Goal: Task Accomplishment & Management: Complete application form

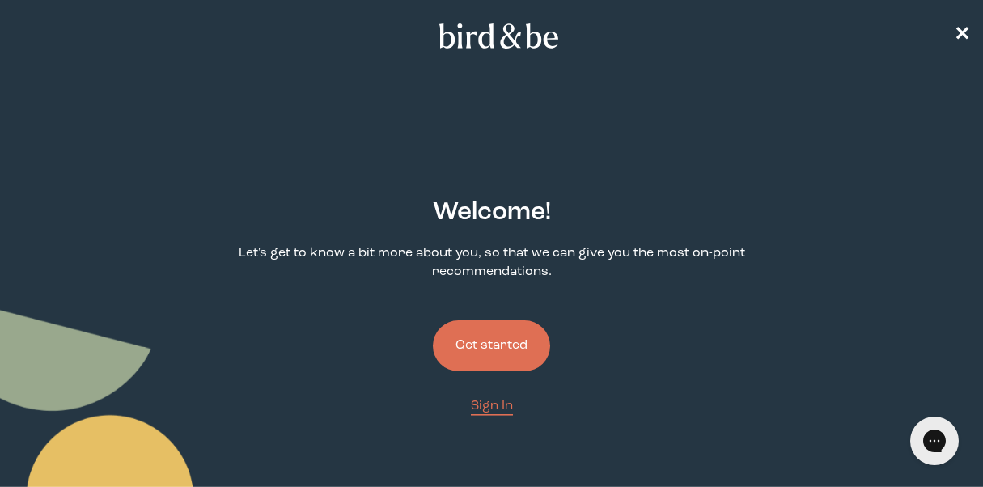
click at [503, 341] on button "Get started" at bounding box center [491, 345] width 117 height 51
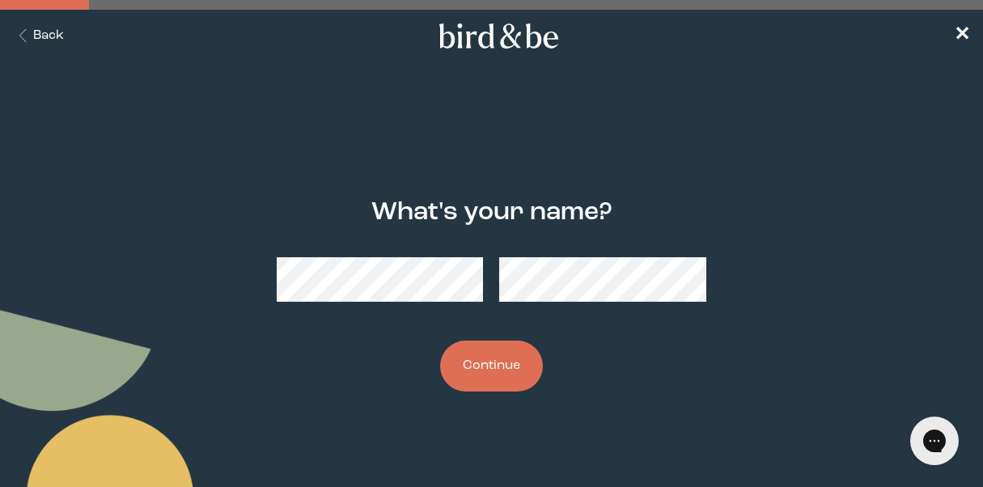
click at [482, 364] on button "Continue" at bounding box center [491, 366] width 103 height 51
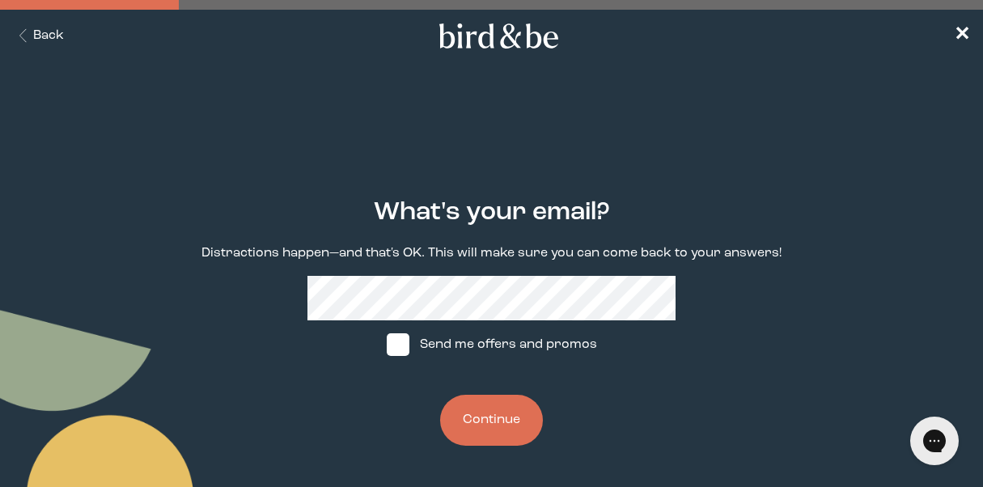
click at [448, 345] on label "Send me offers and promos" at bounding box center [491, 344] width 241 height 49
click at [387, 345] on input "Send me offers and promos" at bounding box center [386, 345] width 1 height 1
checkbox input "true"
click at [487, 411] on button "Continue" at bounding box center [491, 420] width 103 height 51
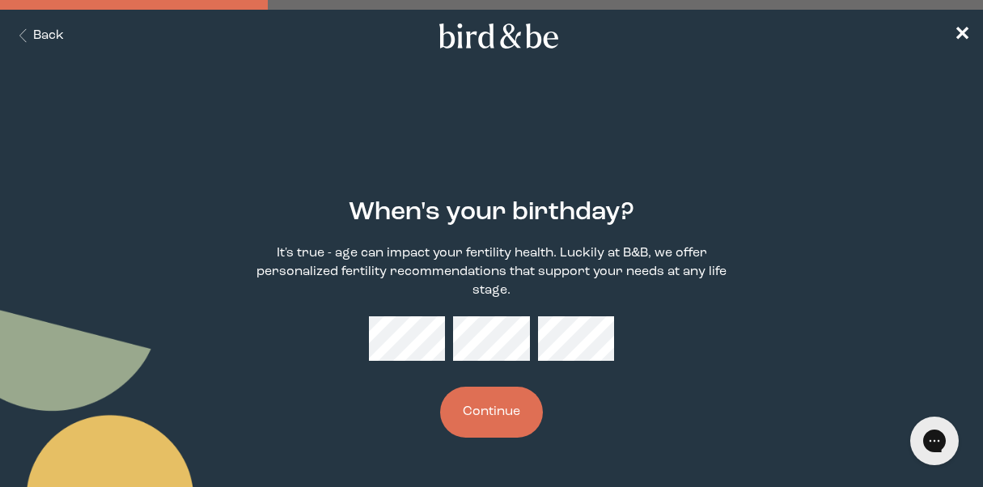
click at [489, 409] on button "Continue" at bounding box center [491, 412] width 103 height 51
click at [493, 418] on button "Continue" at bounding box center [491, 412] width 103 height 51
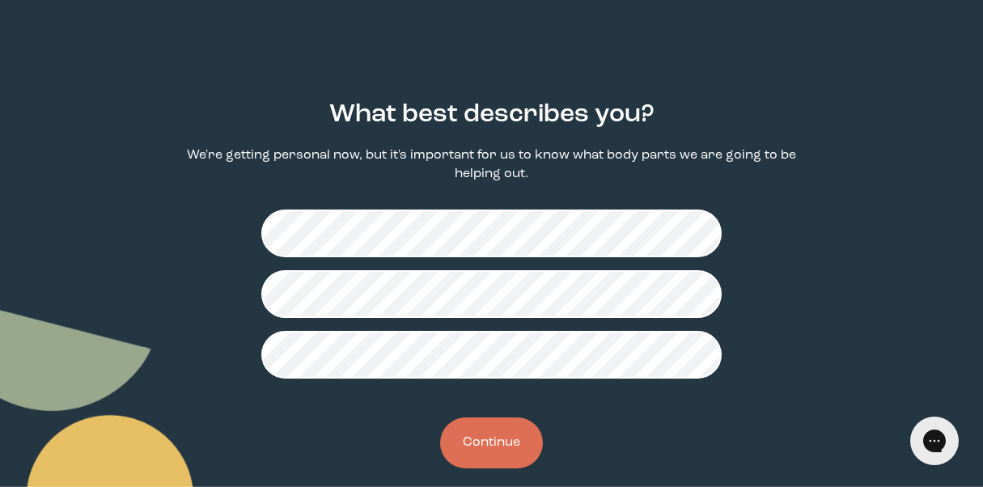
scroll to position [101, 0]
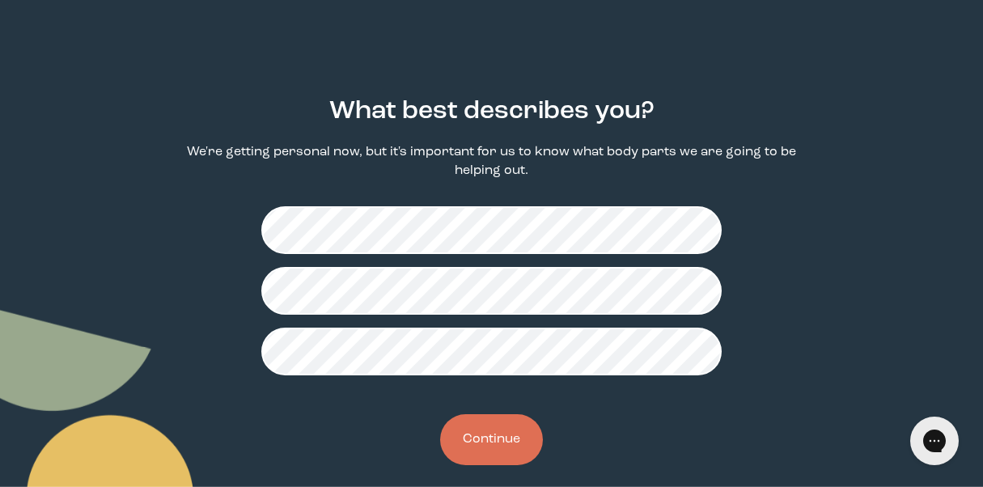
click at [494, 447] on button "Continue" at bounding box center [491, 439] width 103 height 51
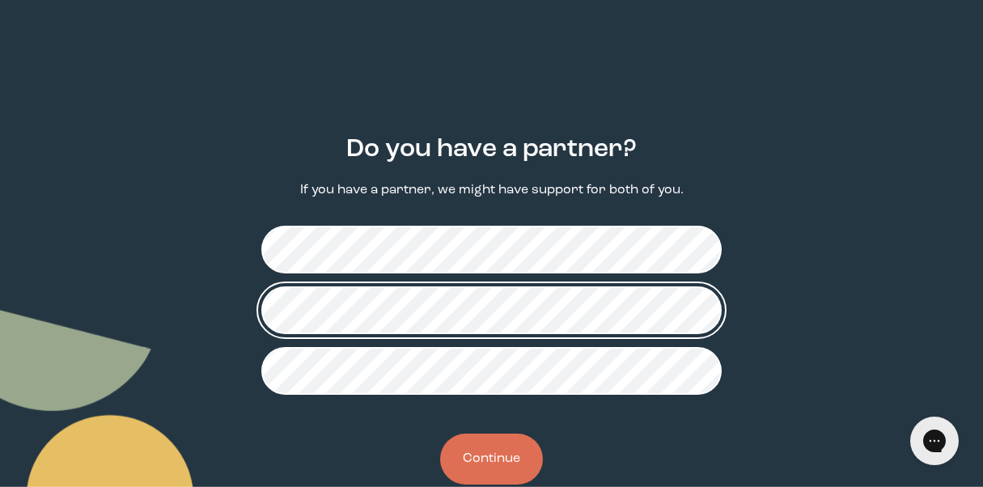
scroll to position [79, 0]
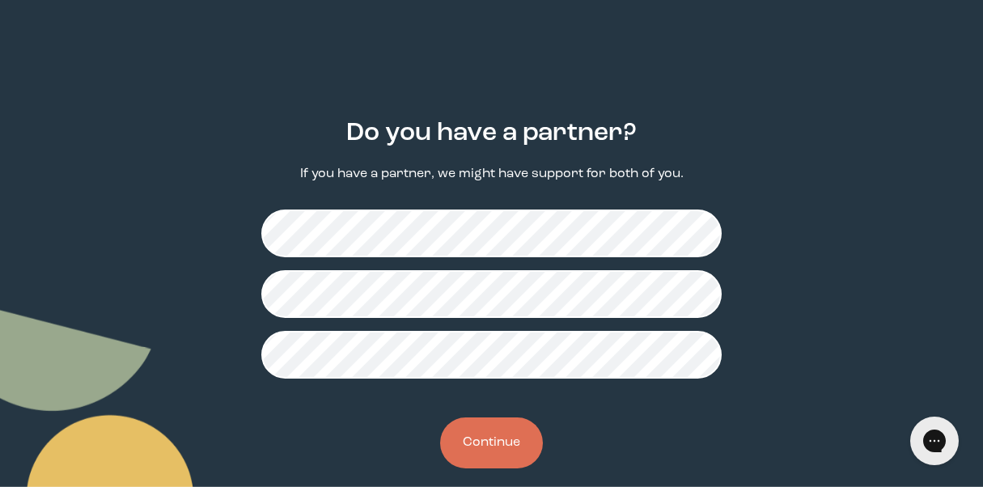
click at [489, 447] on button "Continue" at bounding box center [491, 442] width 103 height 51
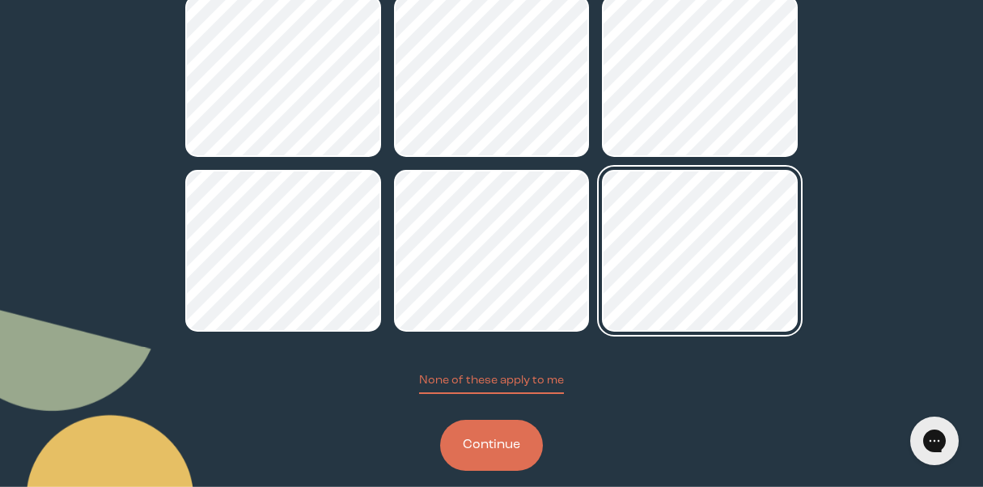
scroll to position [283, 0]
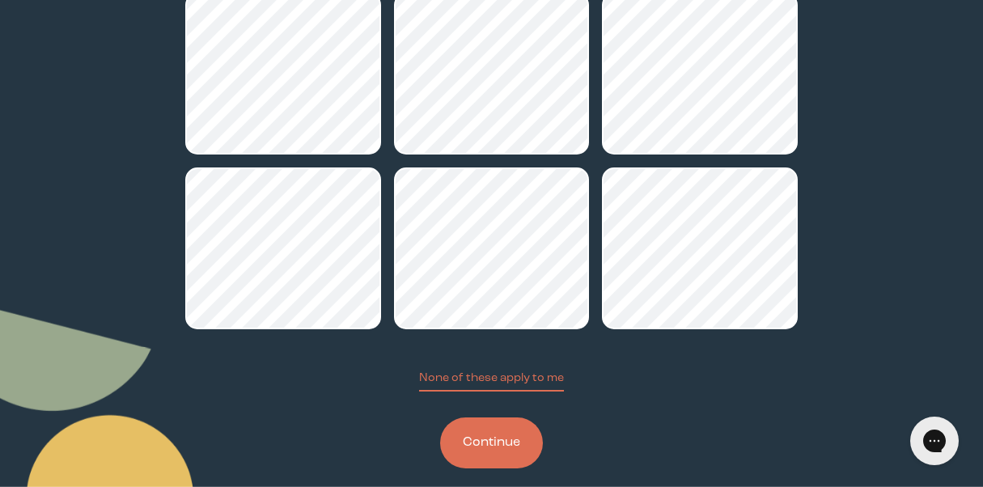
click at [501, 441] on button "Continue" at bounding box center [491, 442] width 103 height 51
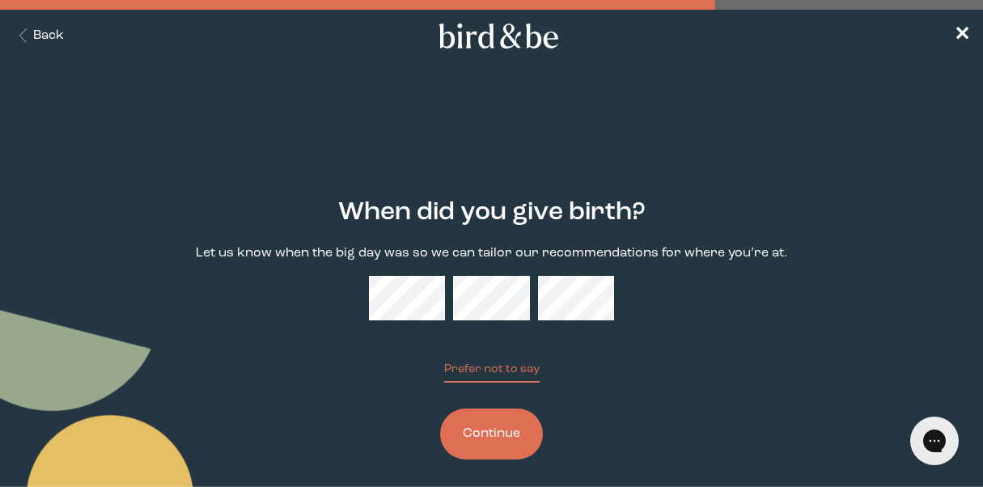
click at [507, 438] on button "Continue" at bounding box center [491, 434] width 103 height 51
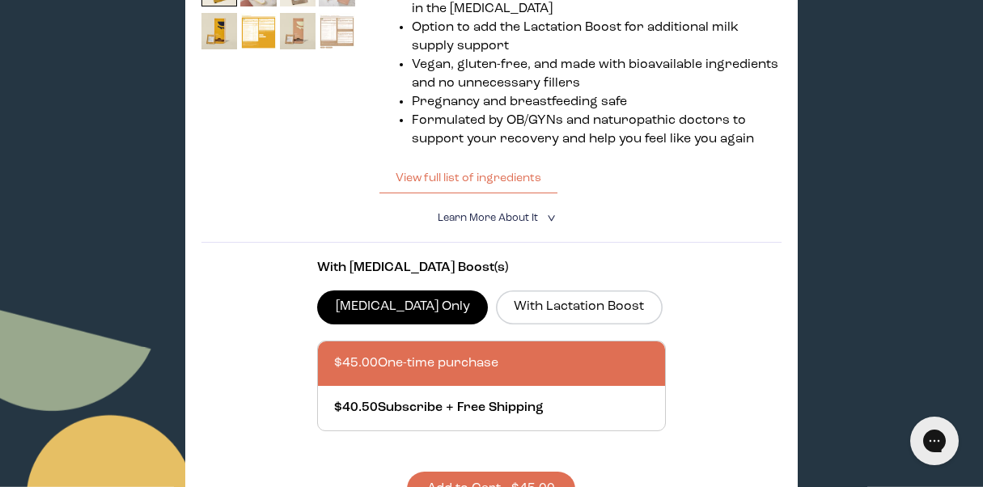
scroll to position [494, 0]
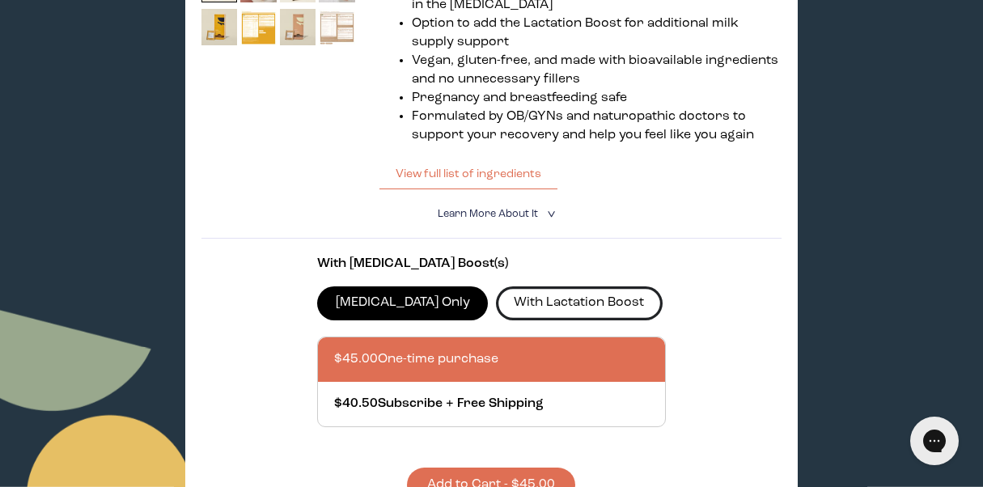
click at [561, 306] on label "With Lactation Boost" at bounding box center [579, 303] width 167 height 34
click at [0, 0] on input "With Lactation Boost" at bounding box center [0, 0] width 0 height 0
click at [389, 307] on label "[MEDICAL_DATA] Only" at bounding box center [402, 303] width 171 height 34
click at [0, 0] on input "[MEDICAL_DATA] Only" at bounding box center [0, 0] width 0 height 0
click at [576, 298] on label "With Lactation Boost" at bounding box center [579, 303] width 167 height 34
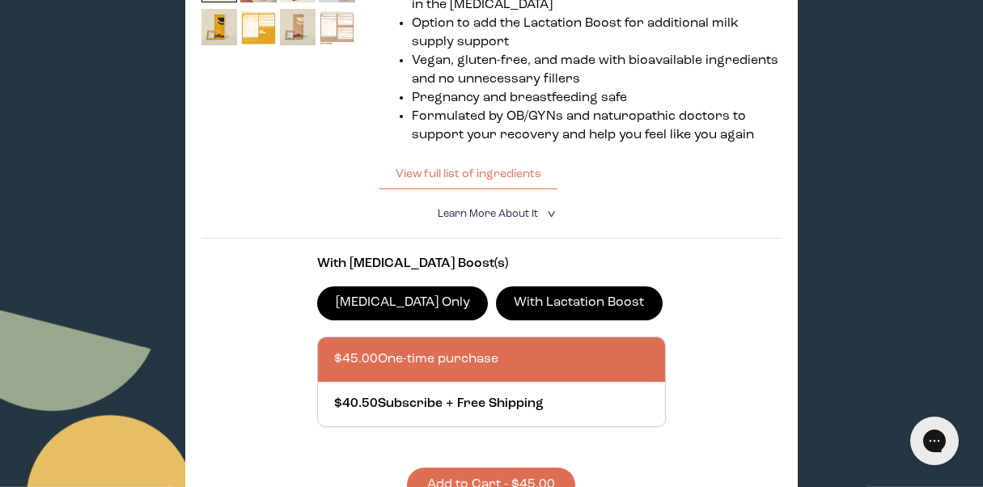
click at [0, 0] on input "With Lactation Boost" at bounding box center [0, 0] width 0 height 0
click at [400, 300] on label "[MEDICAL_DATA] Only" at bounding box center [402, 303] width 171 height 34
click at [0, 0] on input "[MEDICAL_DATA] Only" at bounding box center [0, 0] width 0 height 0
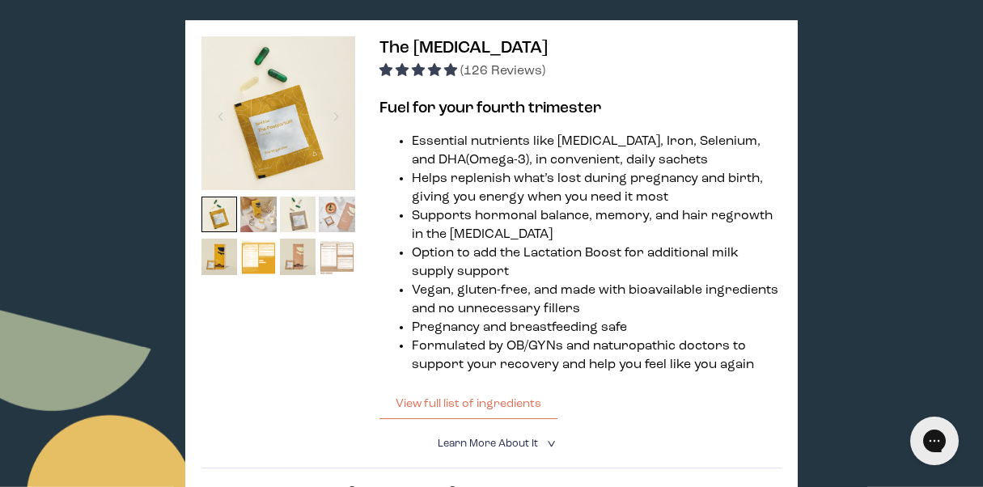
scroll to position [281, 0]
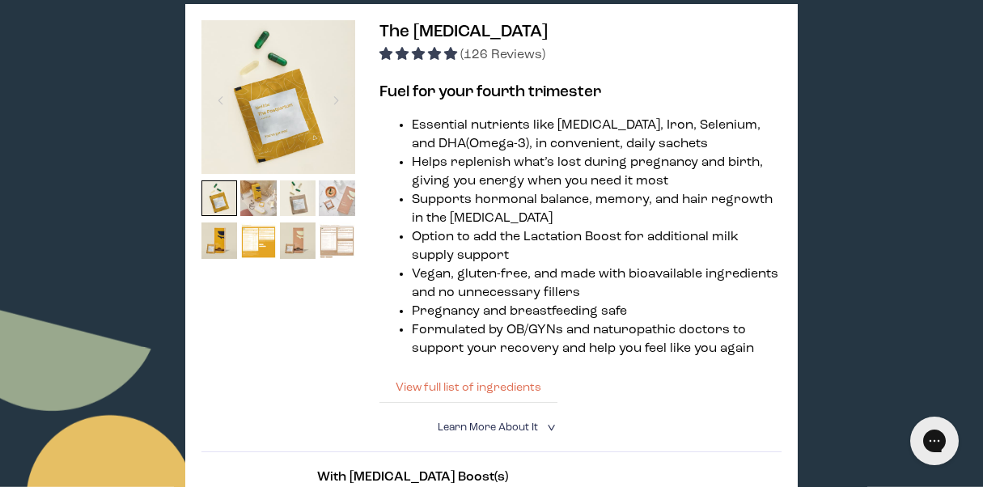
click at [436, 386] on button "View full list of ingredients" at bounding box center [468, 387] width 178 height 32
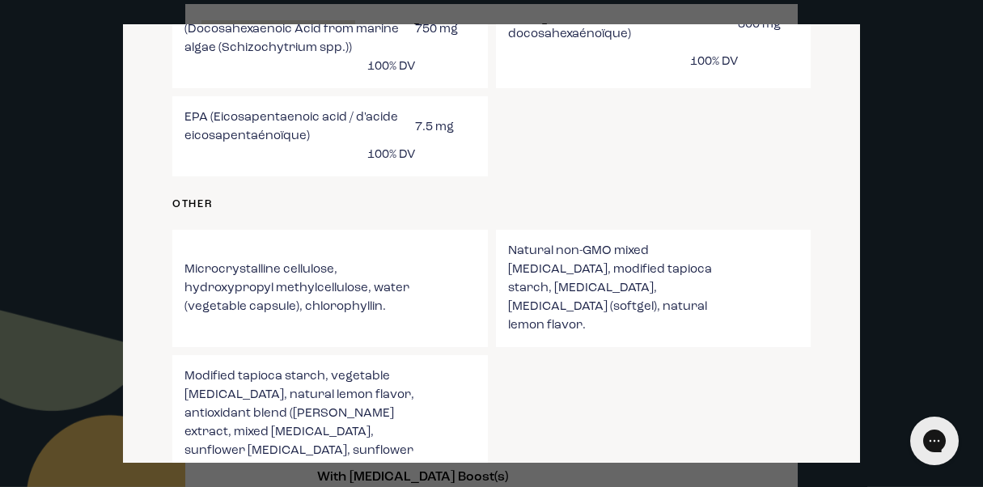
scroll to position [1718, 0]
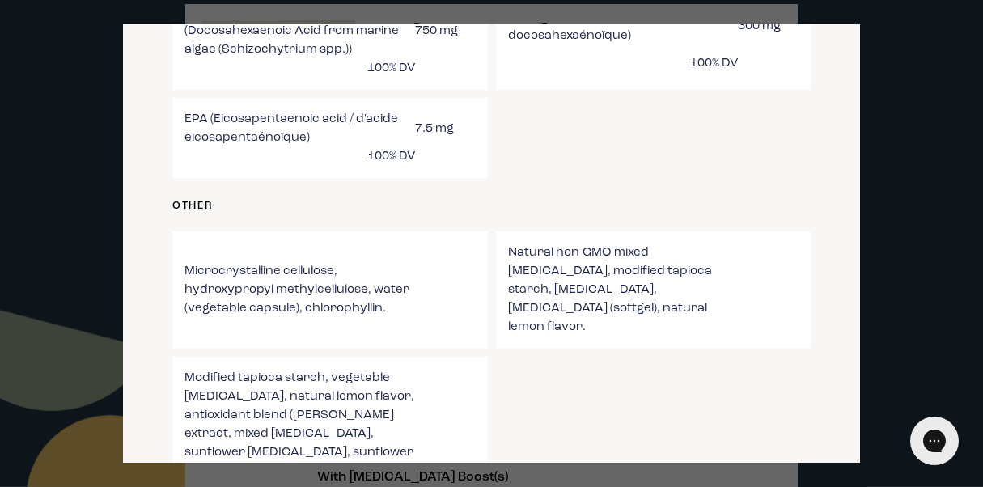
click at [892, 158] on div at bounding box center [491, 243] width 983 height 487
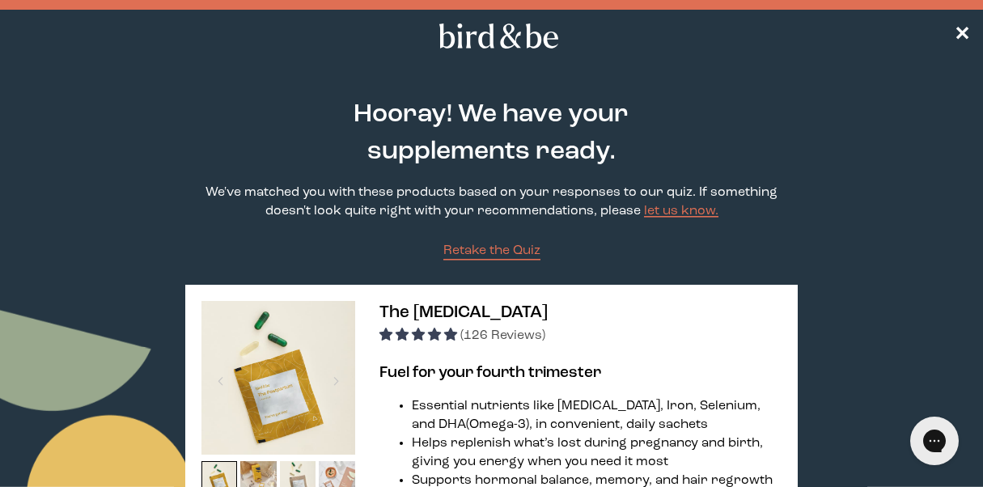
scroll to position [0, 0]
click at [493, 248] on span "Retake the Quiz" at bounding box center [491, 250] width 97 height 13
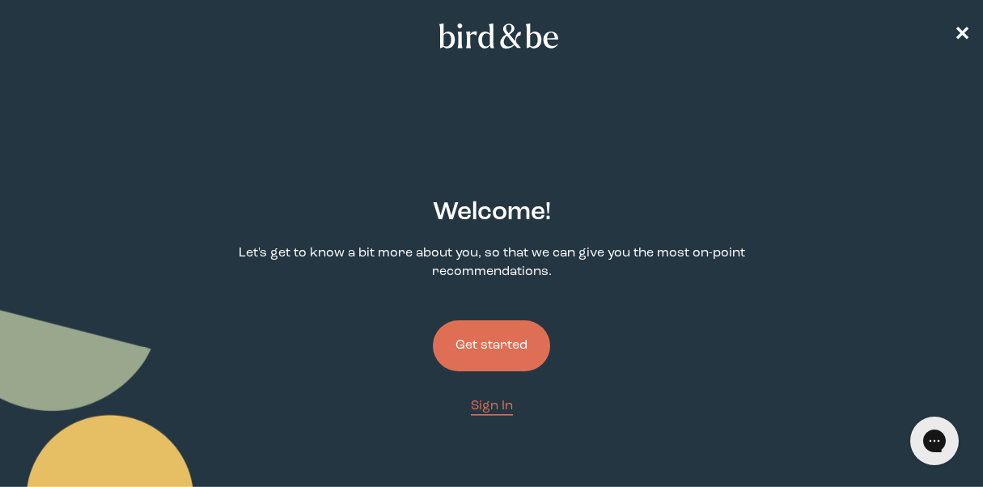
click at [491, 354] on button "Get started" at bounding box center [491, 345] width 117 height 51
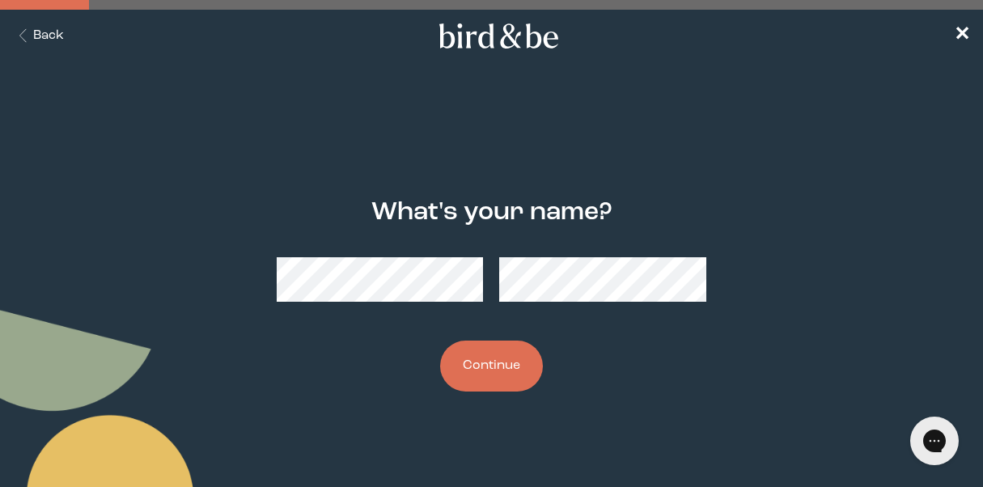
click at [500, 358] on button "Continue" at bounding box center [491, 366] width 103 height 51
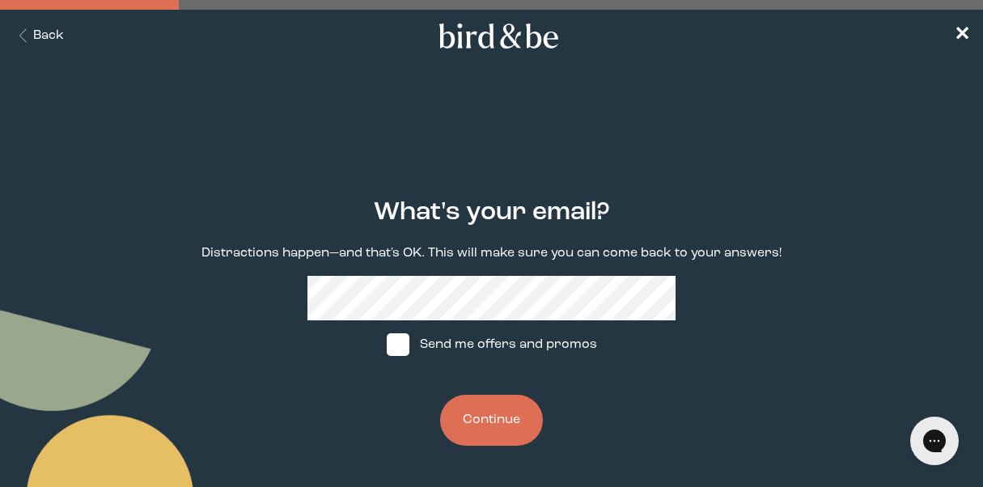
click at [487, 416] on button "Continue" at bounding box center [491, 420] width 103 height 51
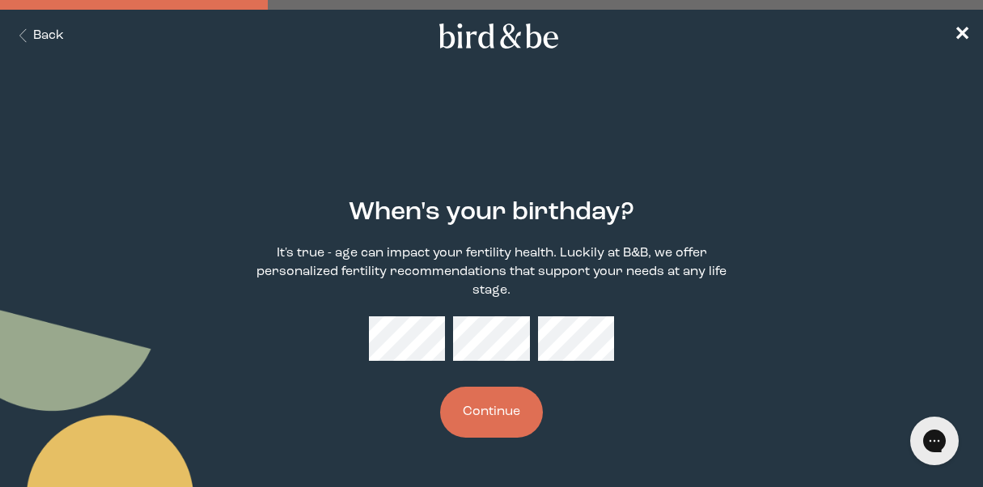
click at [487, 417] on button "Continue" at bounding box center [491, 412] width 103 height 51
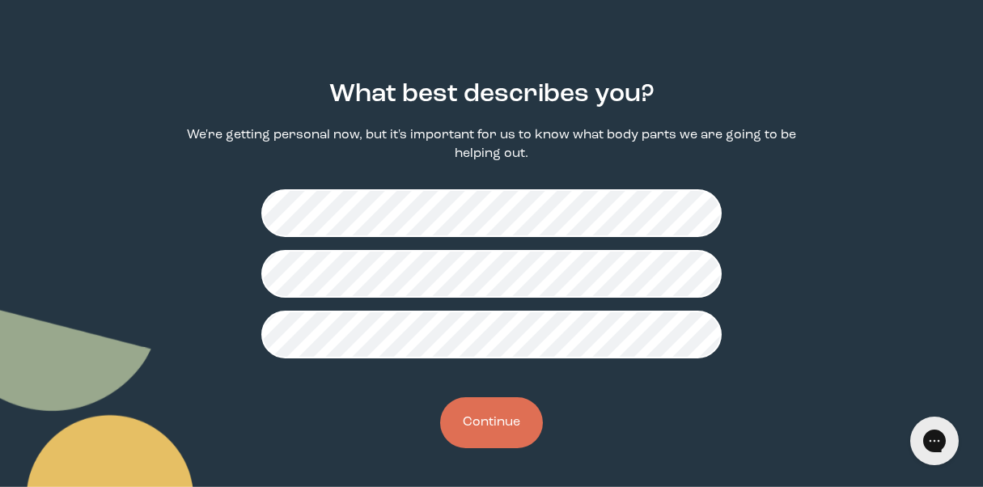
scroll to position [118, 0]
click at [490, 409] on button "Continue" at bounding box center [491, 422] width 103 height 51
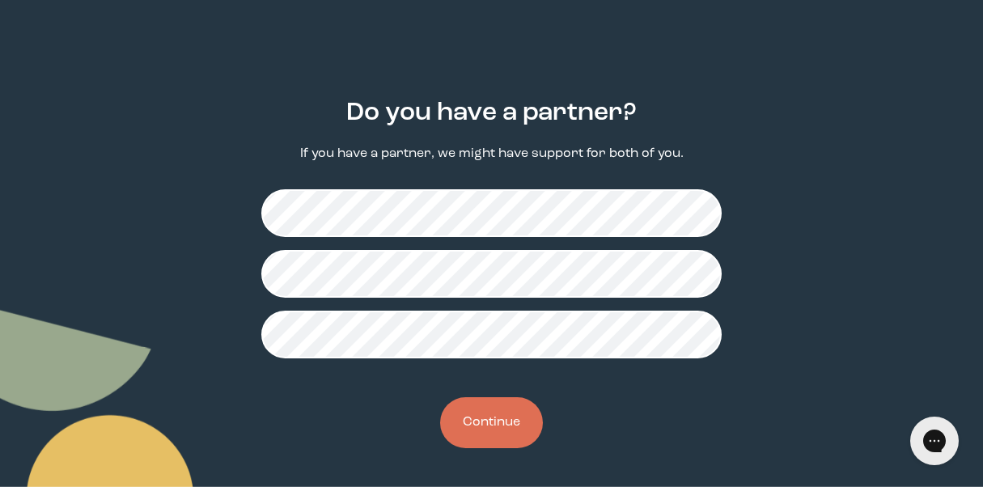
scroll to position [100, 0]
click at [488, 426] on button "Continue" at bounding box center [491, 422] width 103 height 51
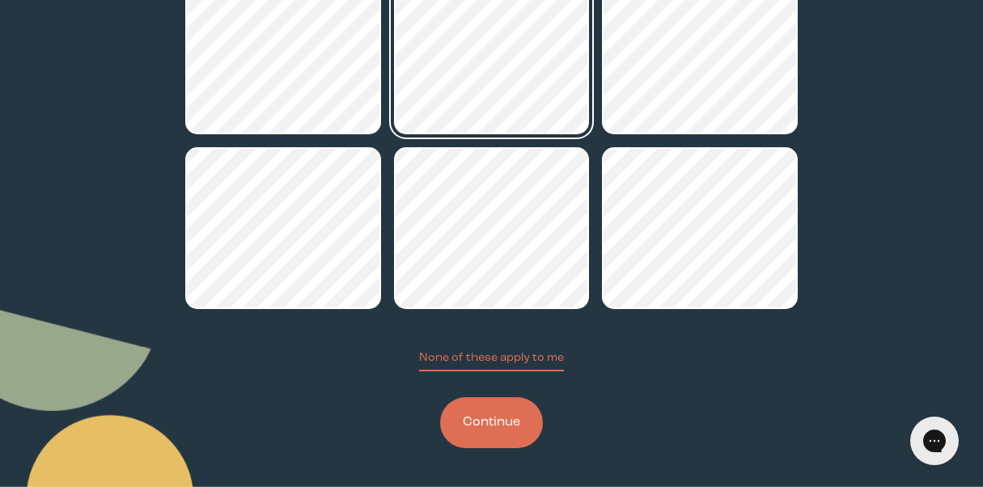
scroll to position [303, 0]
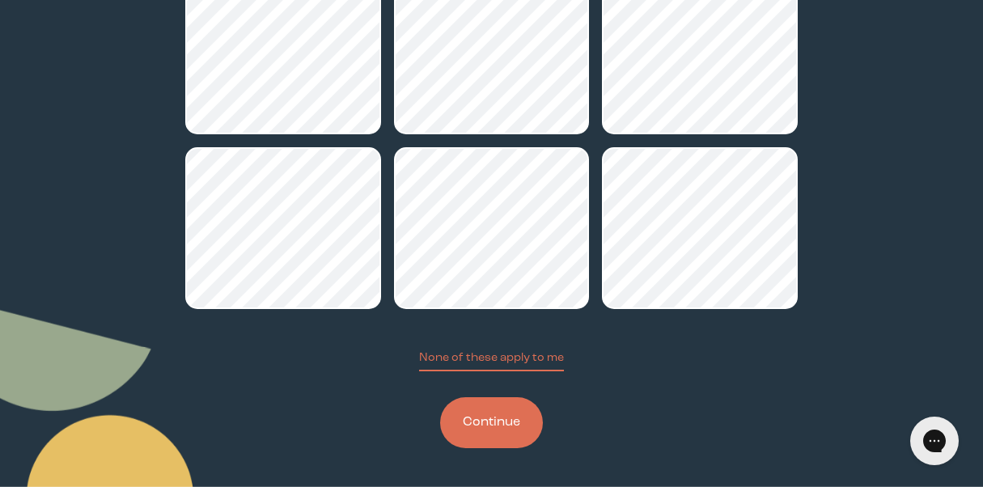
click at [468, 444] on button "Continue" at bounding box center [491, 422] width 103 height 51
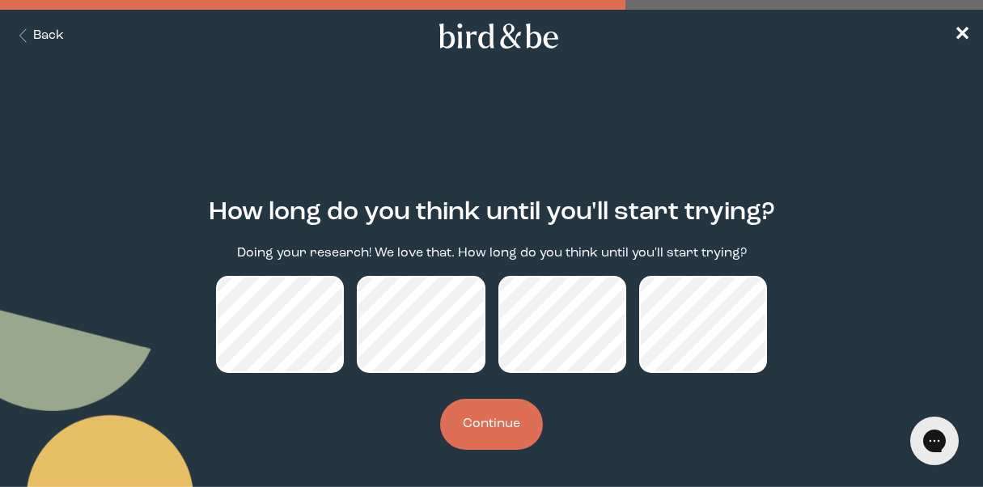
click at [474, 436] on button "Continue" at bounding box center [491, 424] width 103 height 51
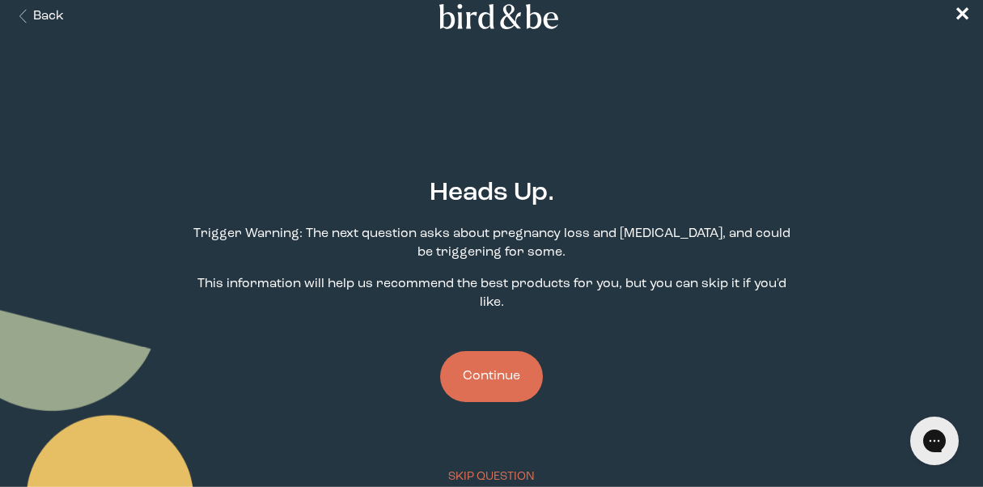
scroll to position [17, 0]
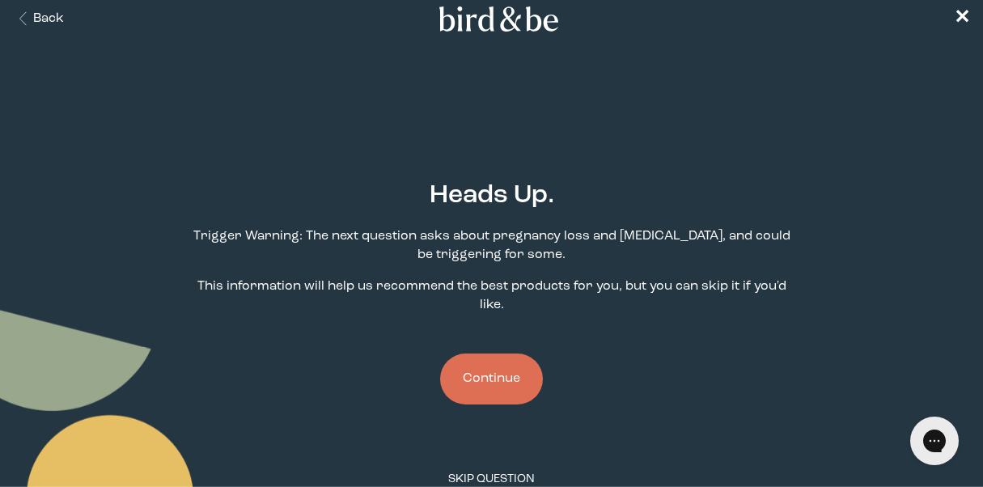
click at [489, 471] on button "SKIP QUESTION" at bounding box center [491, 482] width 87 height 22
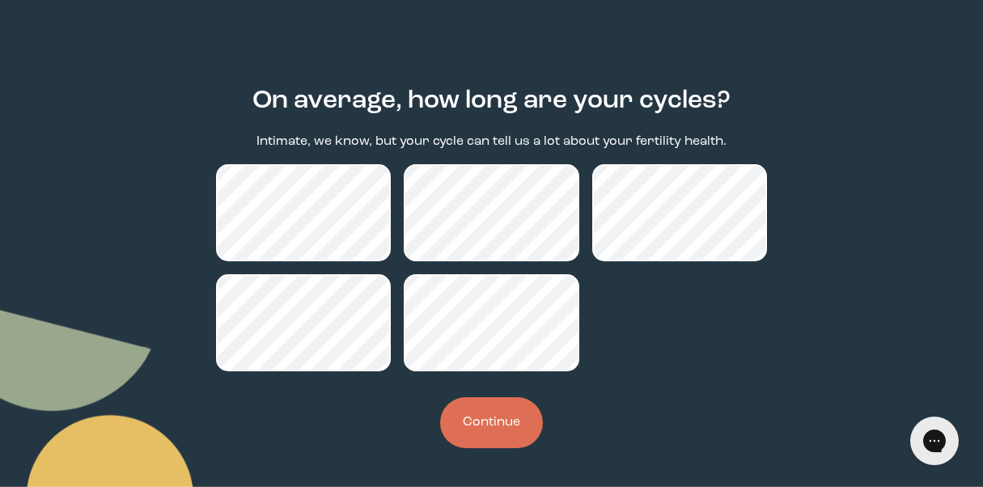
scroll to position [112, 0]
click at [499, 410] on button "Continue" at bounding box center [491, 422] width 103 height 51
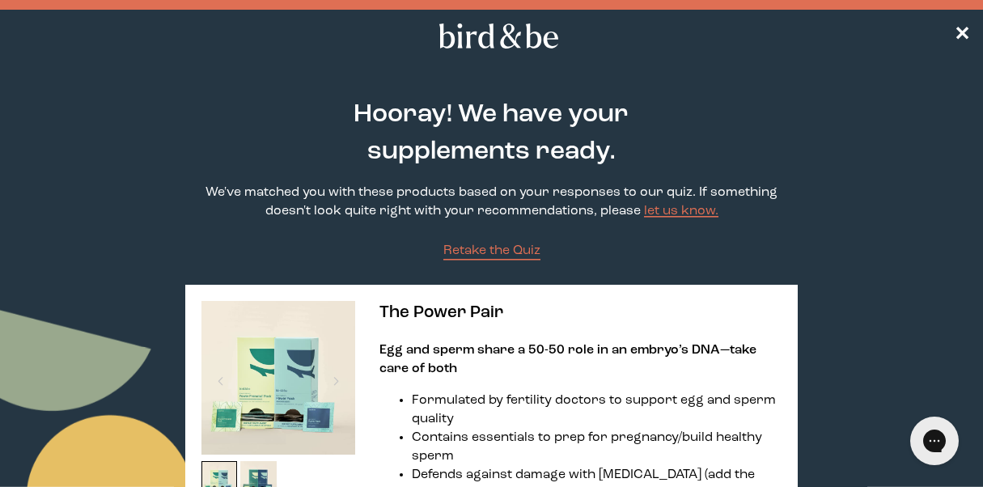
click at [953, 39] on nav "✕" at bounding box center [491, 36] width 983 height 52
click at [956, 37] on span "✕" at bounding box center [962, 36] width 16 height 19
